Goal: Task Accomplishment & Management: Manage account settings

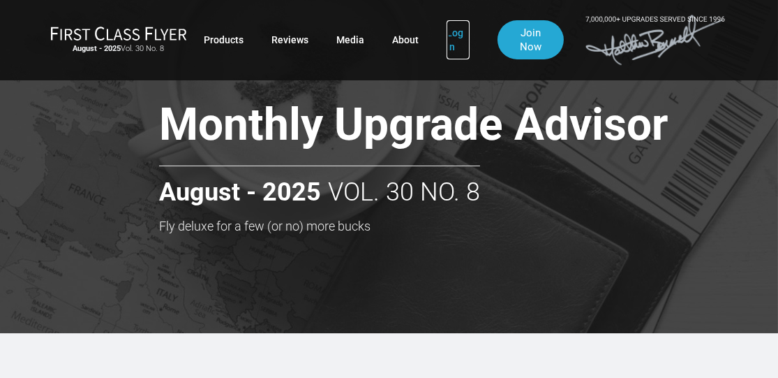
click at [448, 47] on link "Log In" at bounding box center [458, 39] width 23 height 39
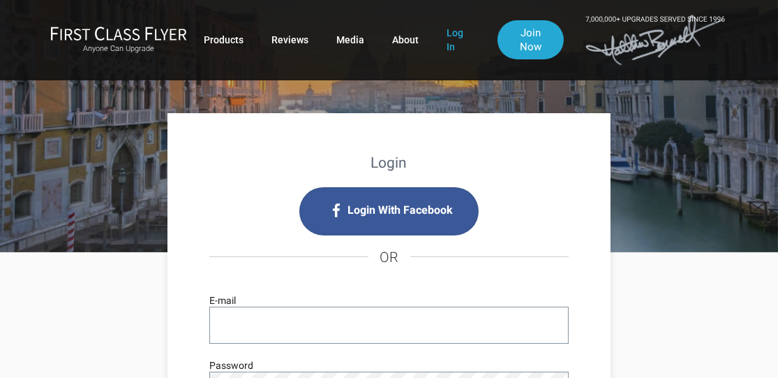
scroll to position [140, 0]
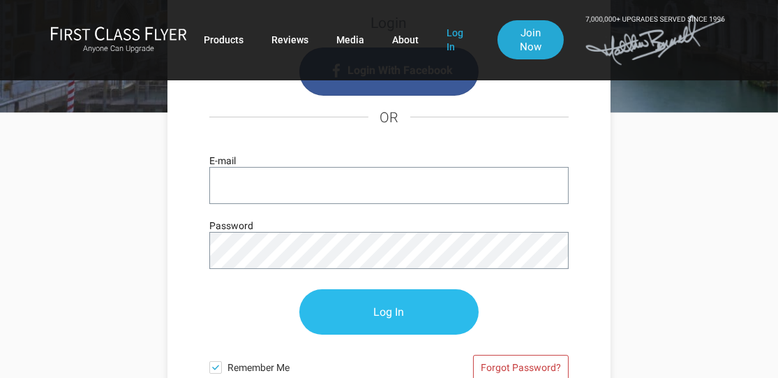
type input "[EMAIL_ADDRESS][DOMAIN_NAME]"
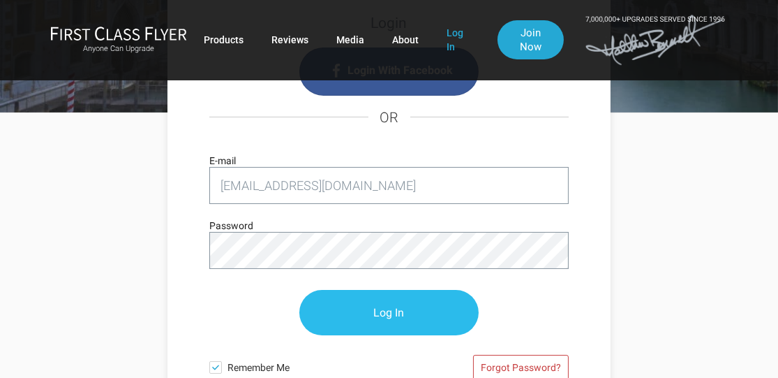
click at [396, 314] on input "Log In" at bounding box center [389, 312] width 180 height 45
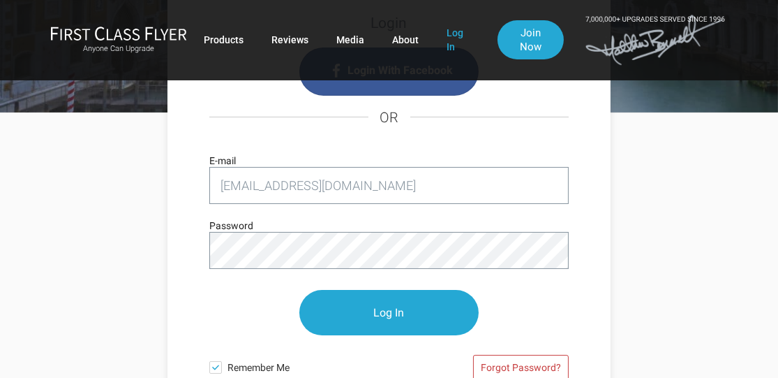
scroll to position [209, 0]
